Goal: Information Seeking & Learning: Learn about a topic

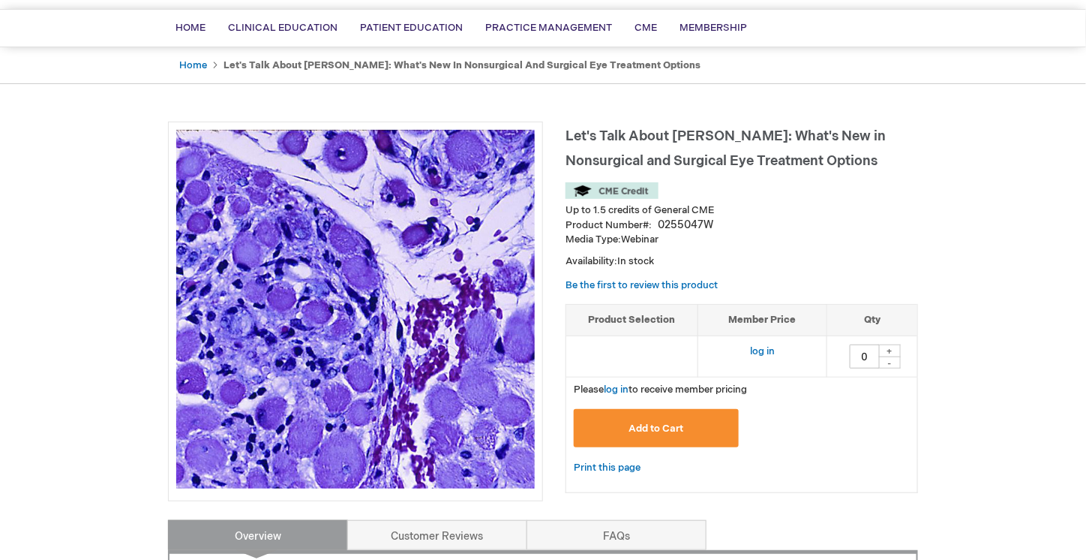
scroll to position [105, 0]
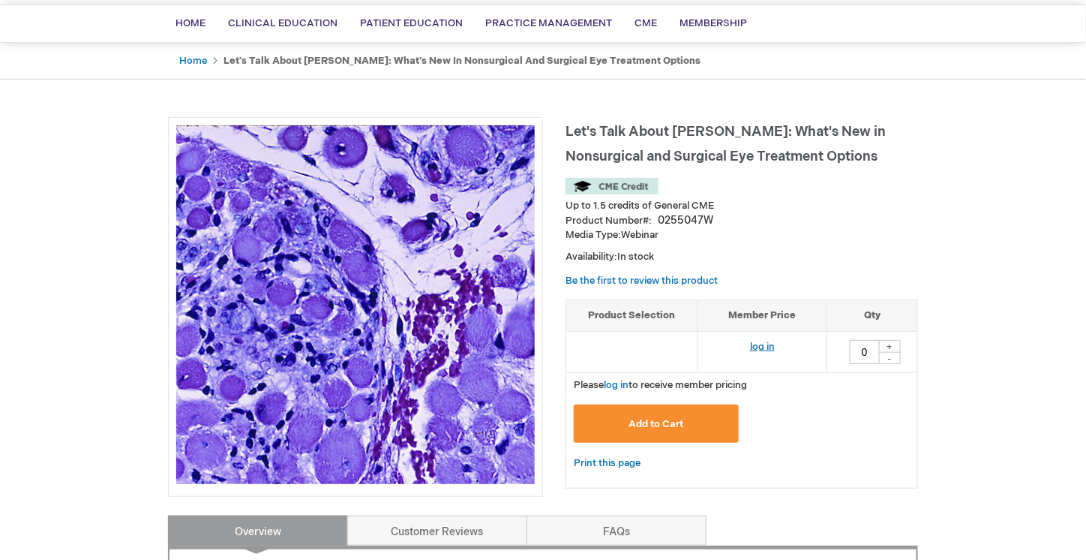
click at [771, 345] on link "log in" at bounding box center [762, 347] width 25 height 12
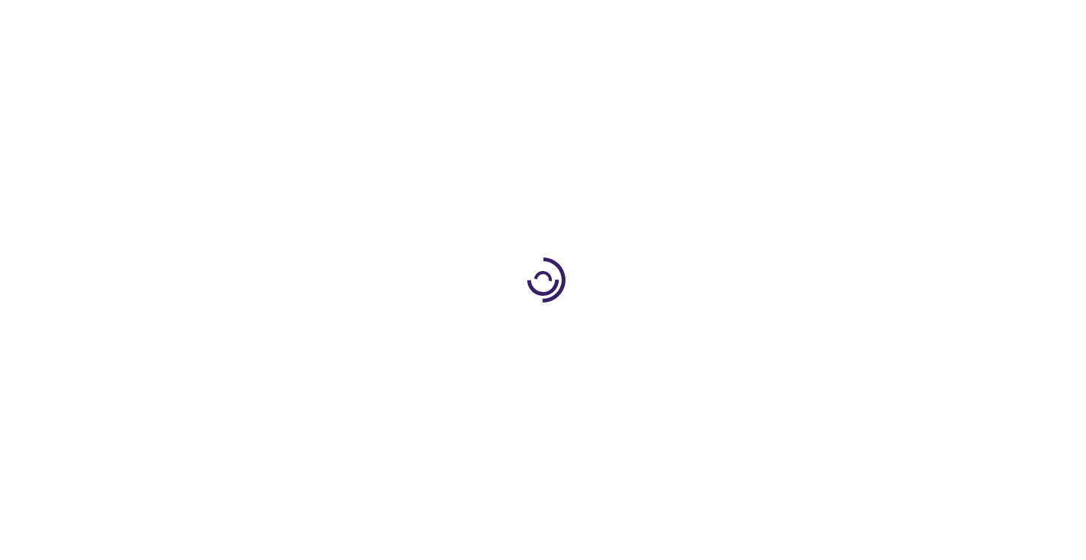
type input "0"
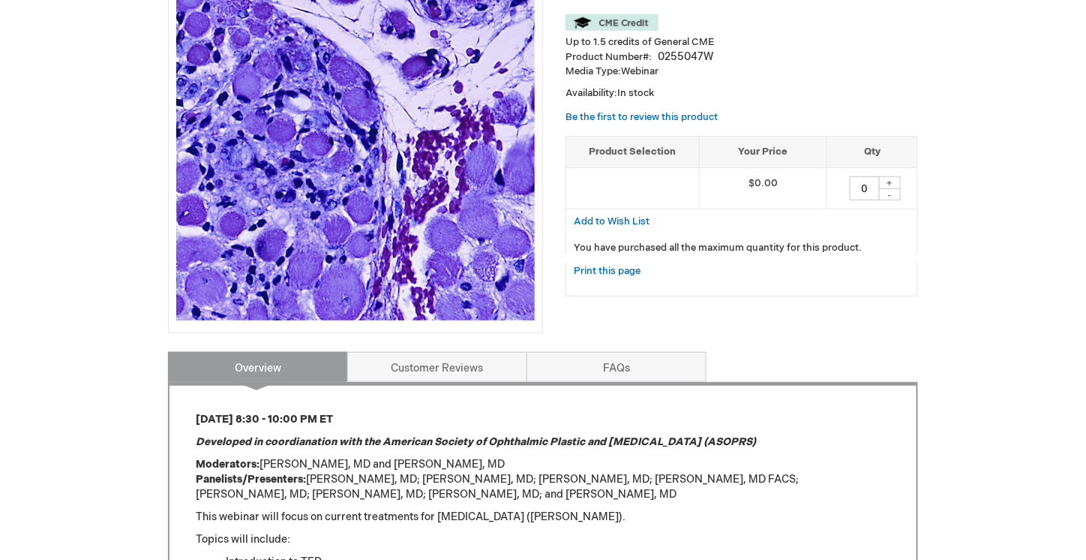
scroll to position [265, 0]
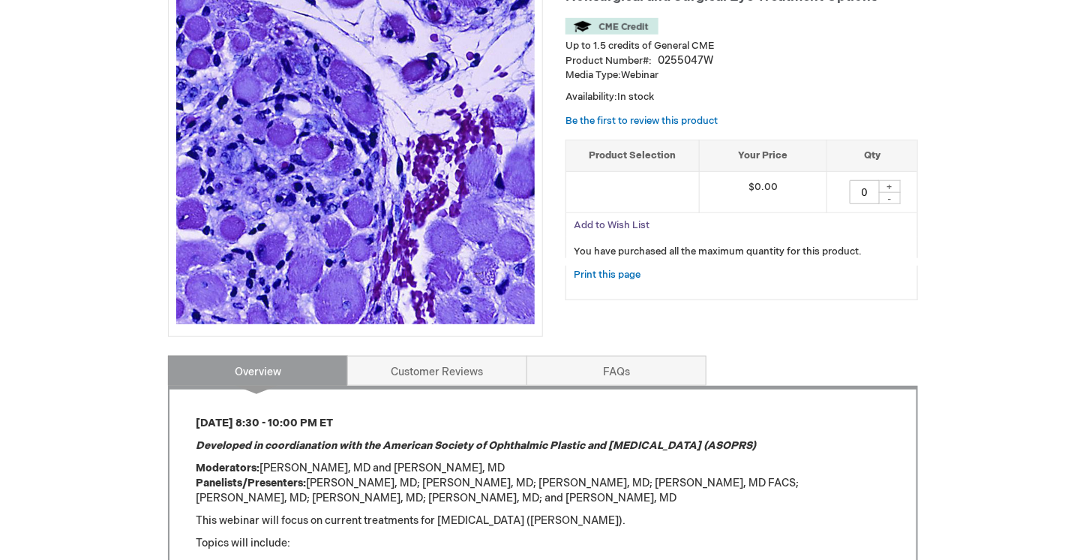
click at [629, 219] on span "Add to Wish List" at bounding box center [612, 225] width 76 height 12
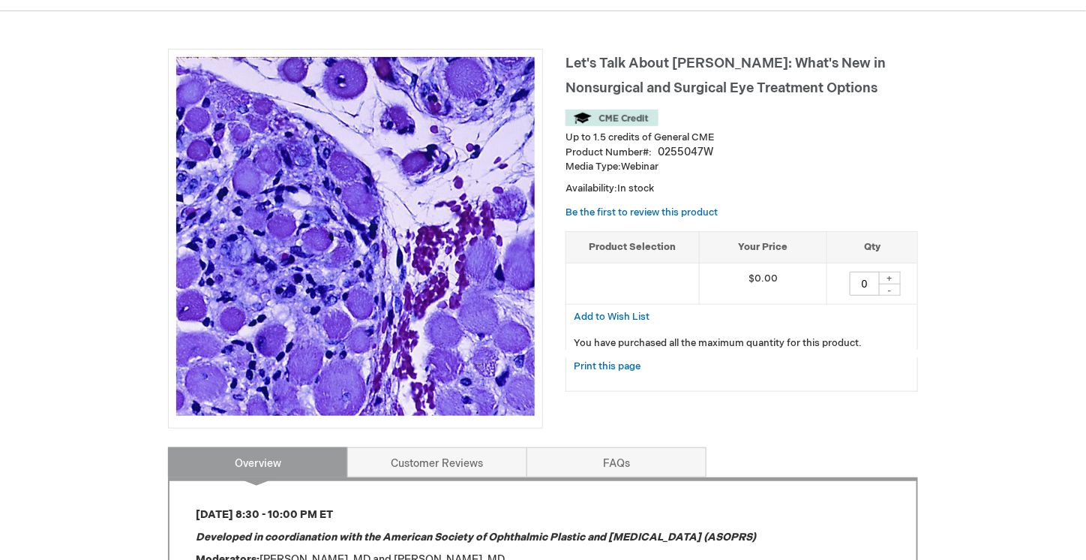
scroll to position [174, 0]
click at [894, 275] on div "+" at bounding box center [890, 277] width 23 height 13
click at [890, 275] on div "+" at bounding box center [890, 277] width 23 height 13
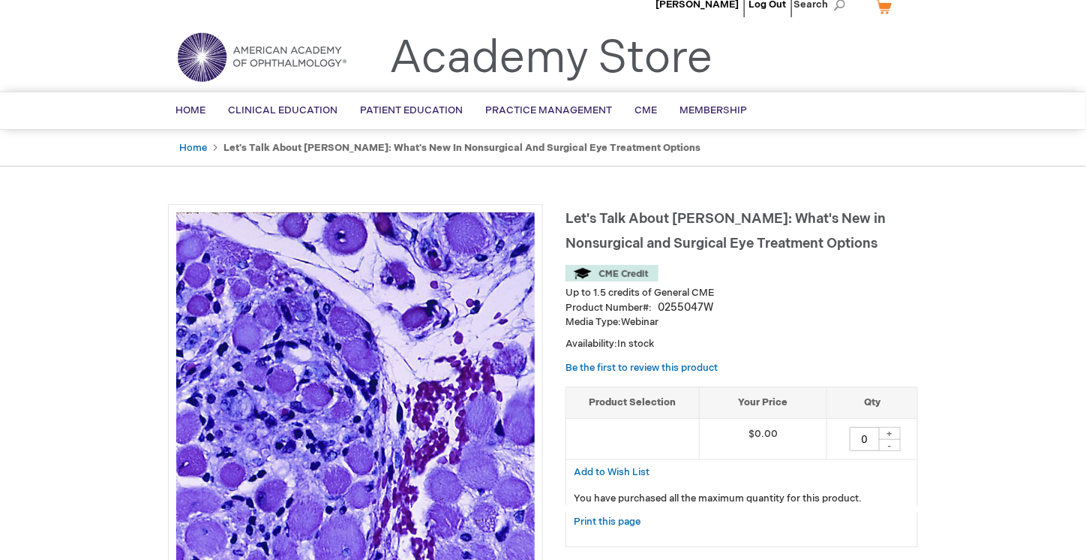
scroll to position [17, 0]
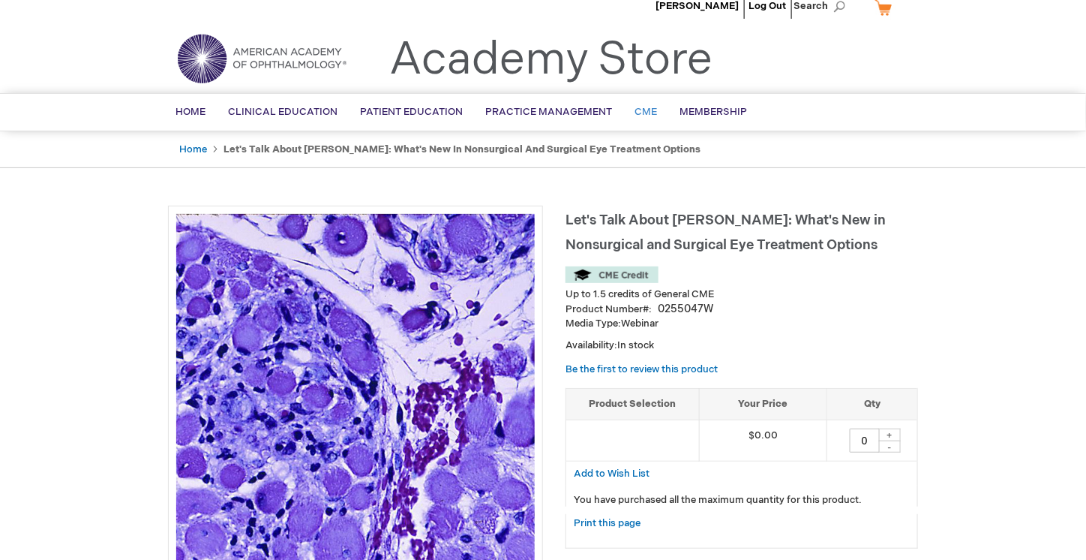
click at [643, 109] on span "CME" at bounding box center [646, 112] width 23 height 12
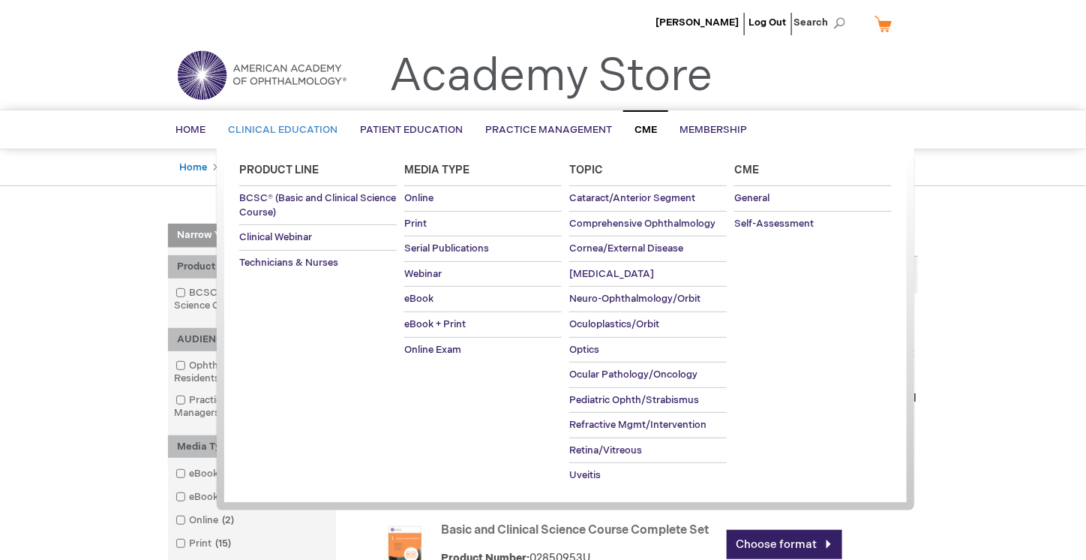
click at [311, 124] on span "Clinical Education" at bounding box center [283, 130] width 110 height 12
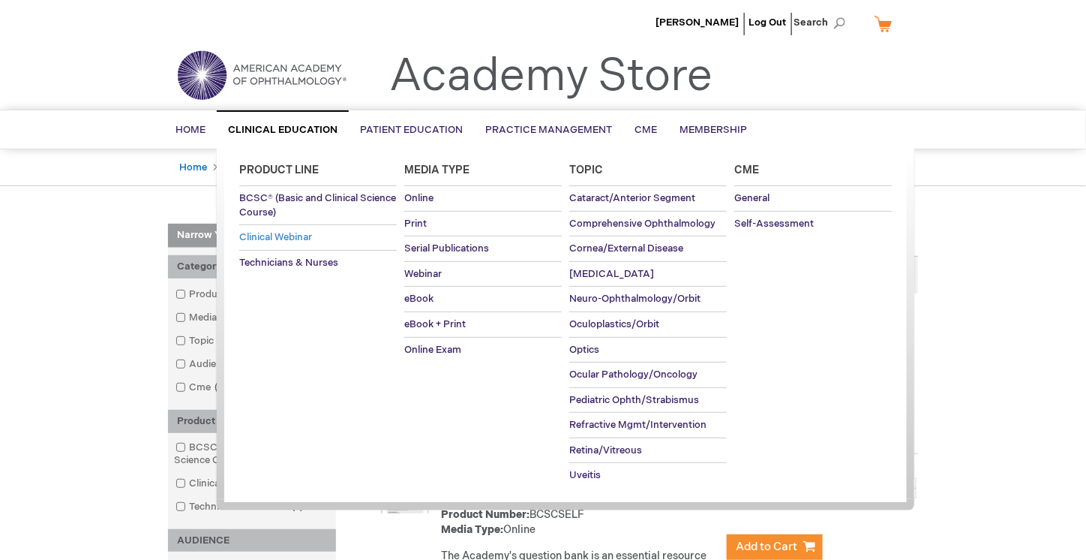
click at [274, 229] on link "Clinical Webinar" at bounding box center [318, 237] width 158 height 25
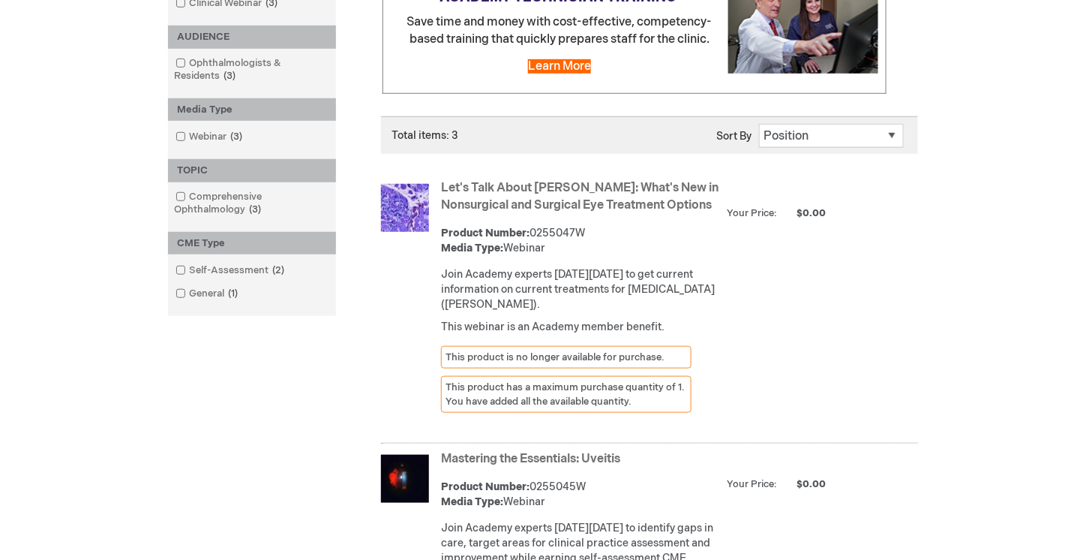
scroll to position [293, 0]
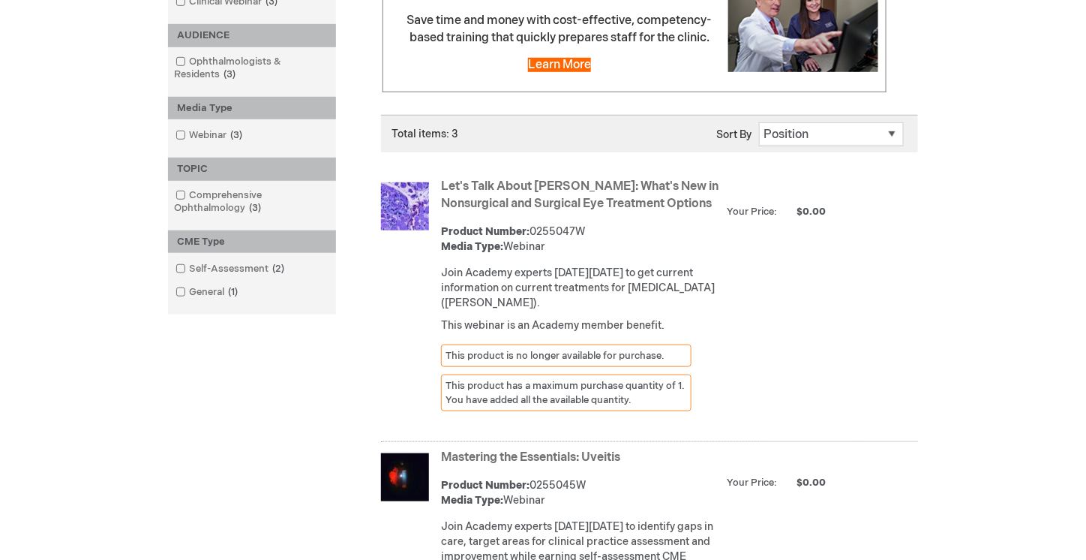
click at [515, 198] on link "Let's Talk About TED: What's New in Nonsurgical and Surgical Eye Treatment Opti…" at bounding box center [580, 195] width 278 height 32
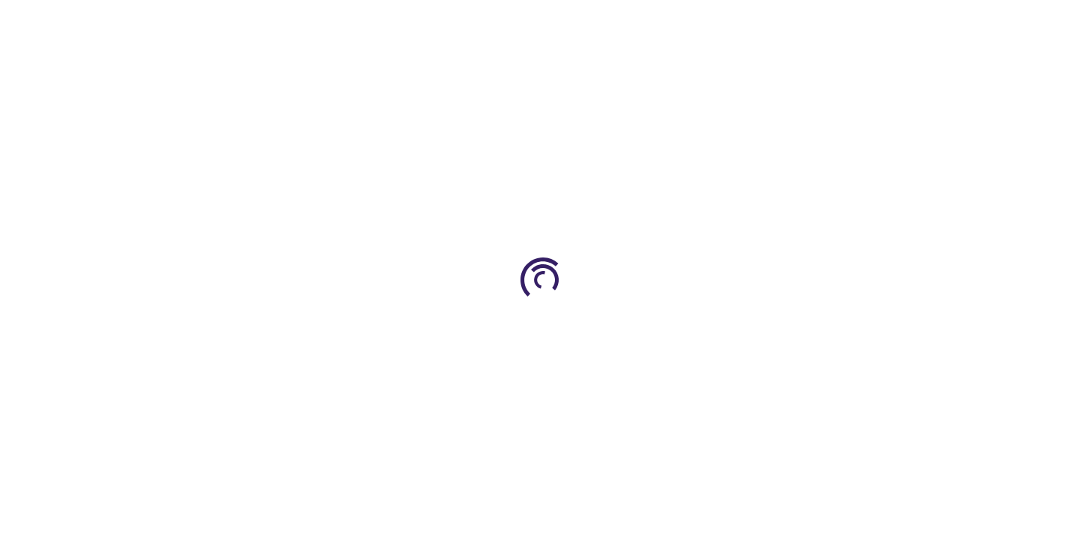
type input "0"
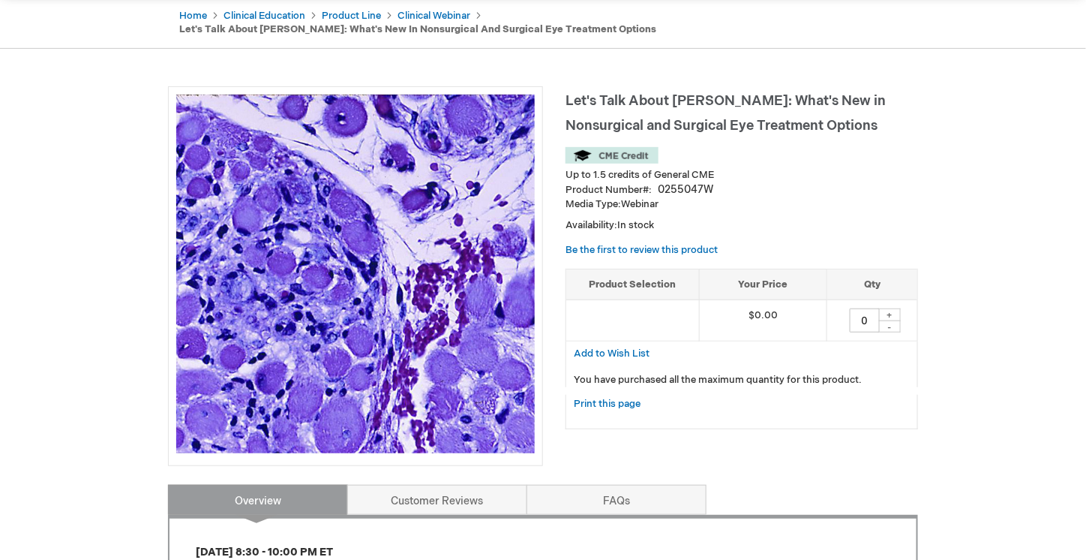
scroll to position [155, 0]
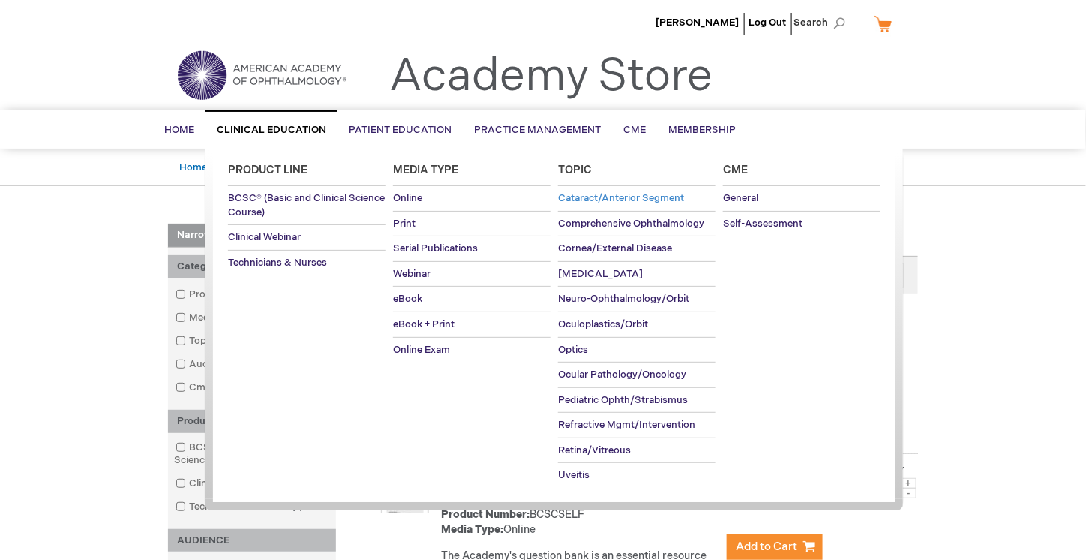
click at [630, 195] on span "Cataract/Anterior Segment" at bounding box center [621, 198] width 126 height 12
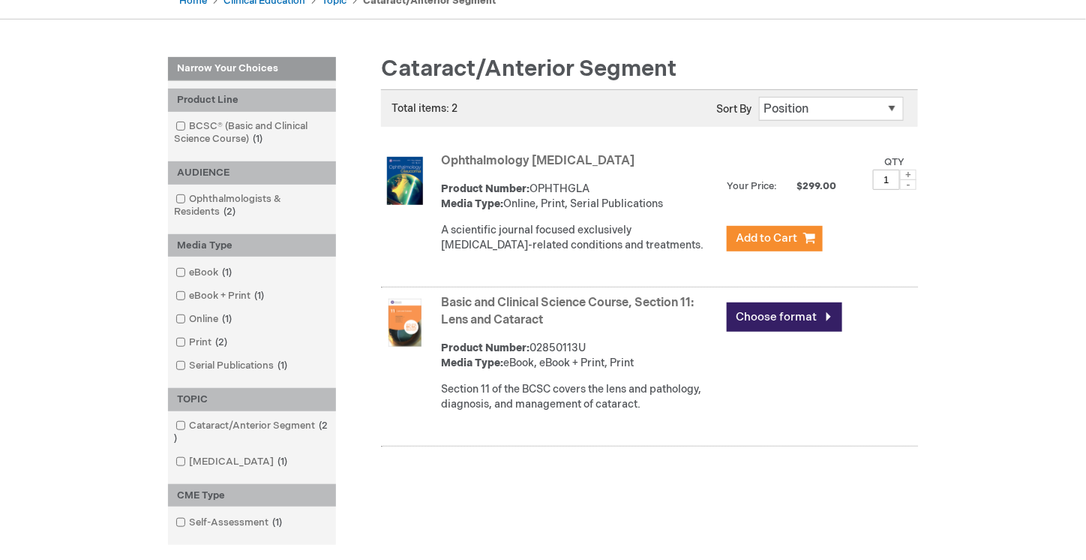
scroll to position [161, 0]
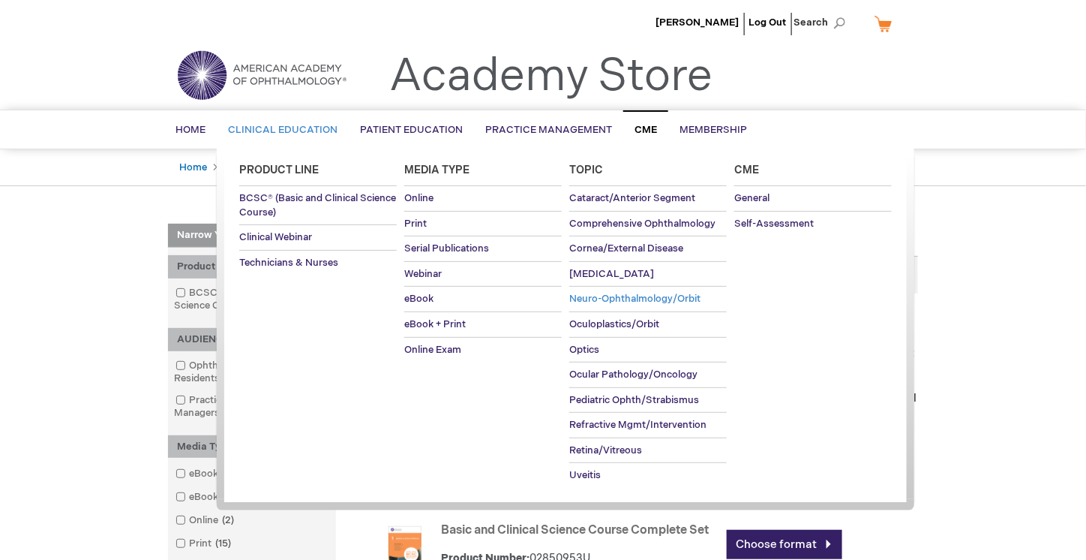
click at [583, 299] on span "Neuro-Ophthalmology/Orbit" at bounding box center [635, 299] width 131 height 12
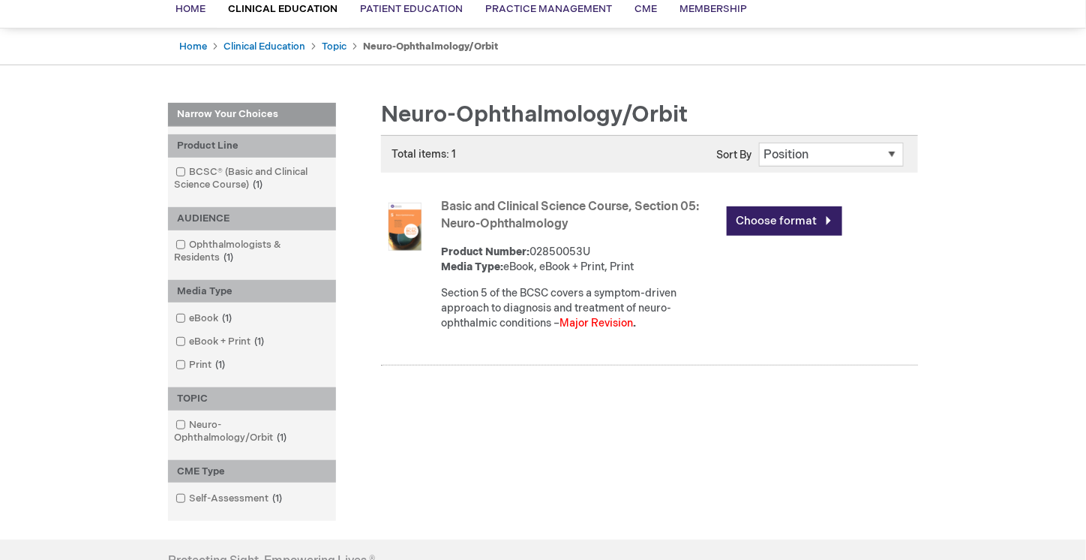
scroll to position [124, 0]
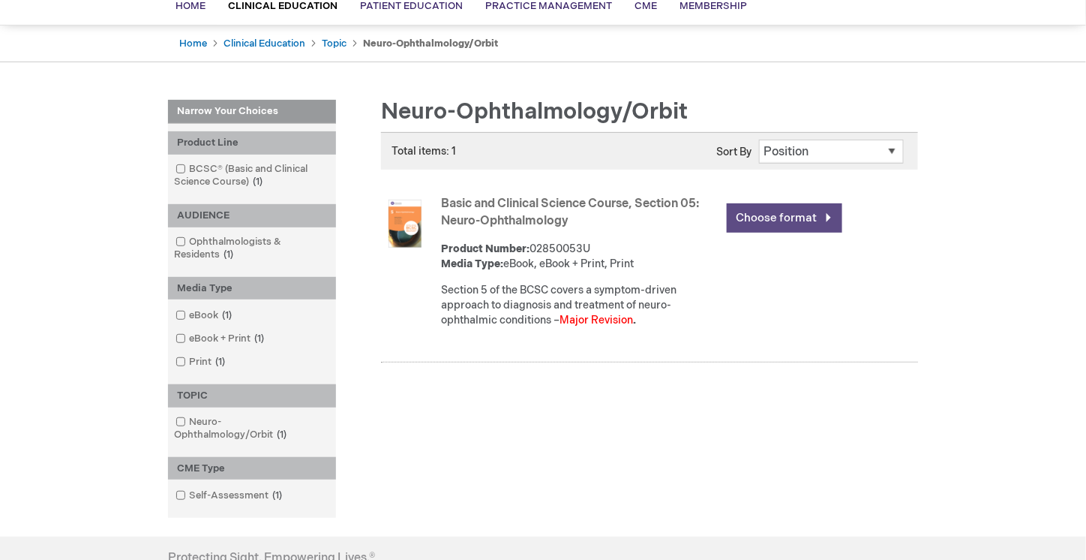
click at [792, 214] on link "Choose format" at bounding box center [785, 217] width 116 height 29
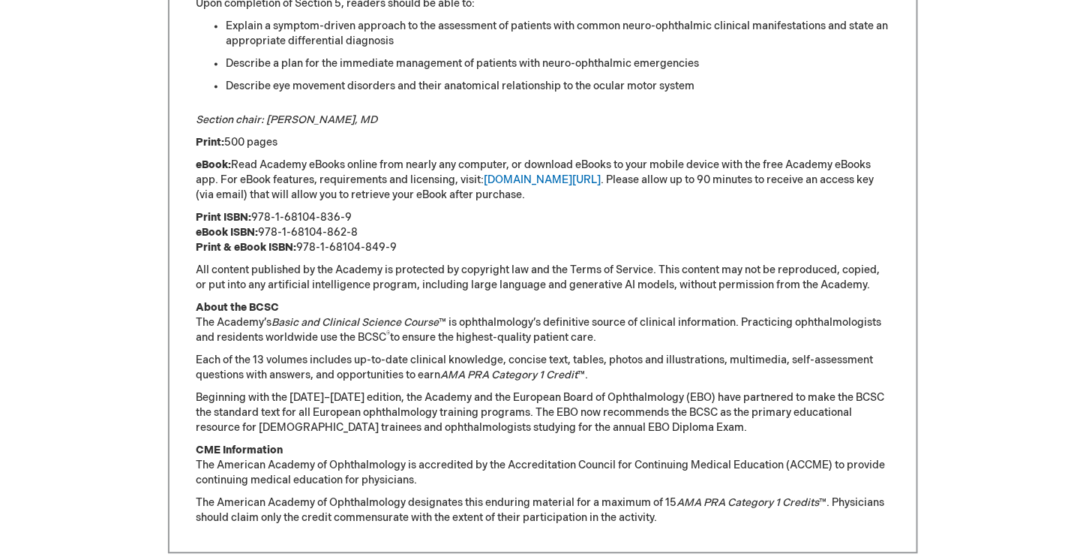
scroll to position [1090, 0]
